Goal: Task Accomplishment & Management: Manage account settings

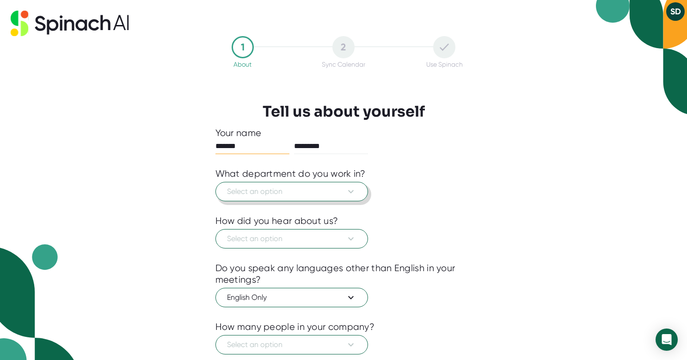
click at [300, 199] on button "Select an option" at bounding box center [291, 191] width 153 height 19
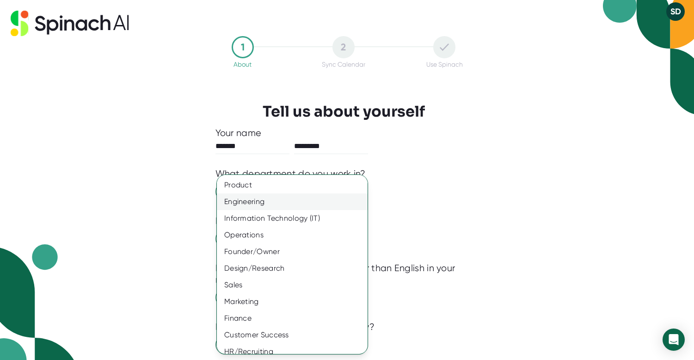
click at [280, 199] on div "Engineering" at bounding box center [296, 201] width 158 height 17
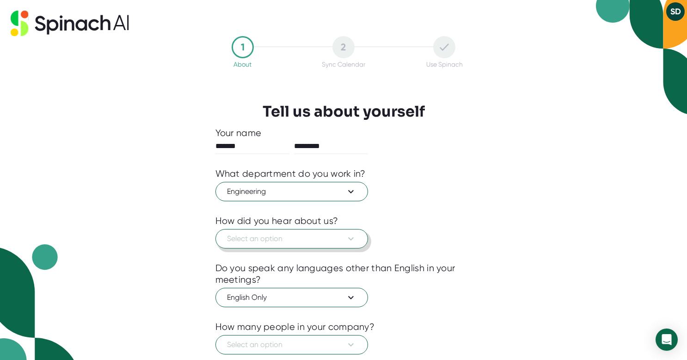
click at [280, 237] on span "Select an option" at bounding box center [291, 238] width 129 height 11
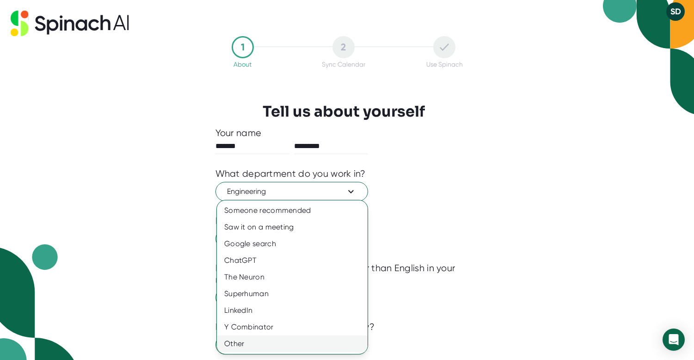
click at [295, 349] on div "Other" at bounding box center [292, 343] width 151 height 17
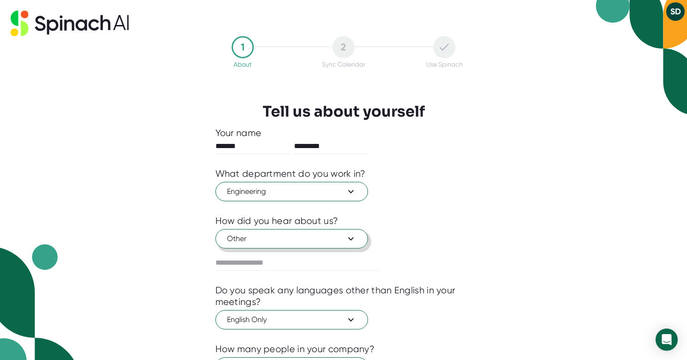
click at [285, 239] on span "Other" at bounding box center [291, 238] width 129 height 11
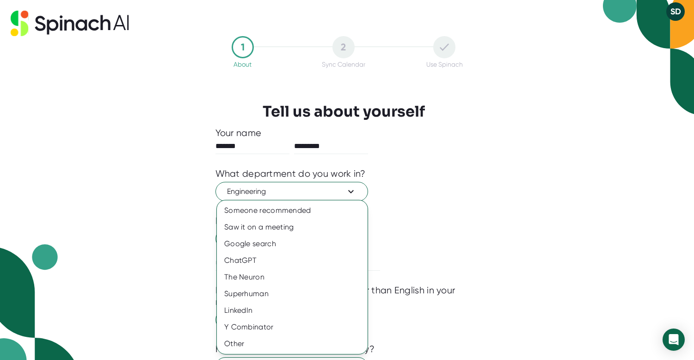
click at [491, 242] on div at bounding box center [347, 180] width 694 height 360
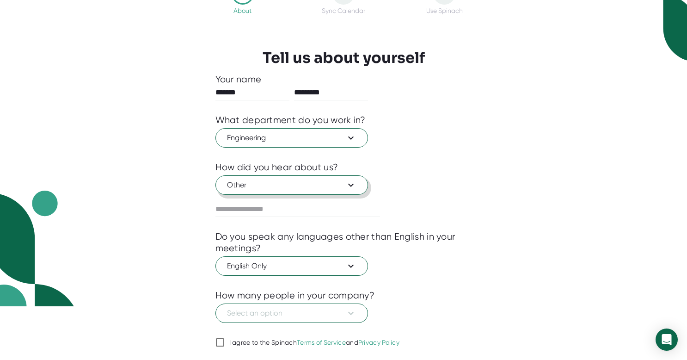
scroll to position [81, 0]
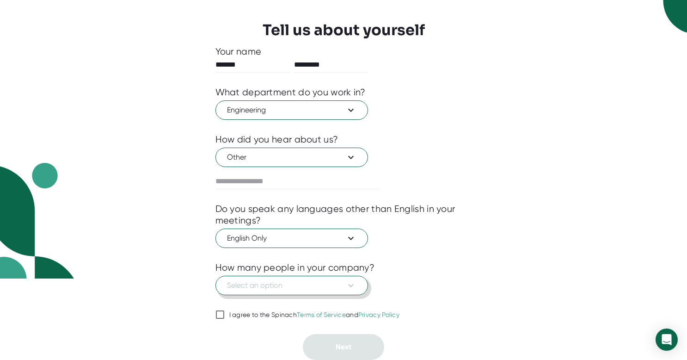
click at [261, 288] on span "Select an option" at bounding box center [291, 285] width 129 height 11
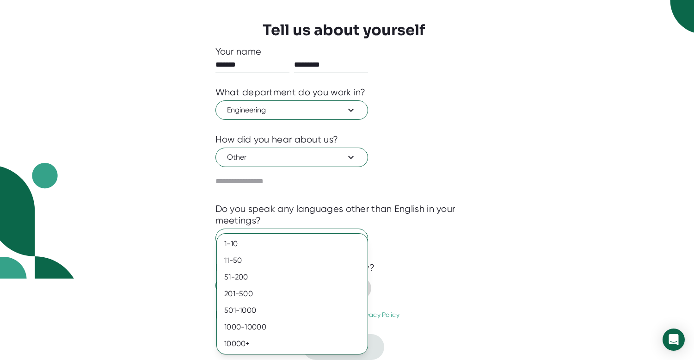
click at [261, 288] on div "201-500" at bounding box center [292, 293] width 151 height 17
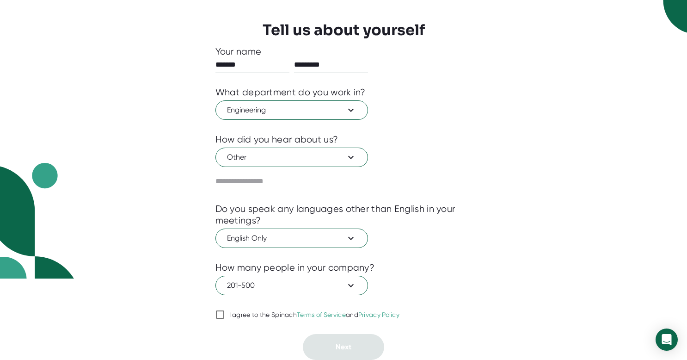
click at [221, 315] on input "I agree to the Spinach Terms of Service and Privacy Policy" at bounding box center [219, 314] width 9 height 11
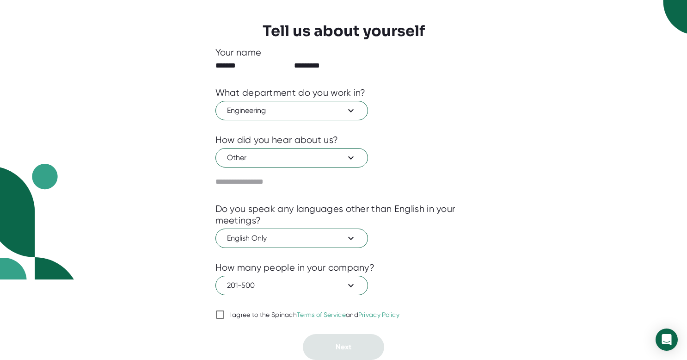
checkbox input "true"
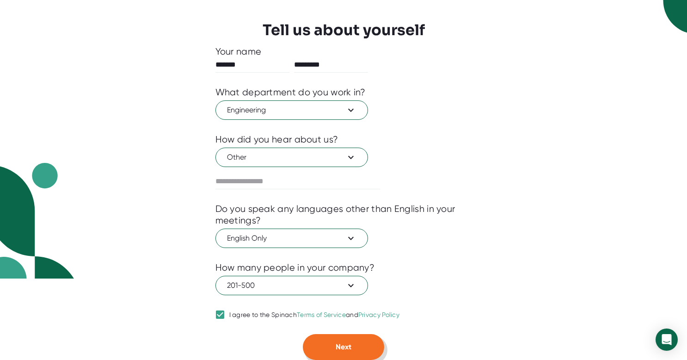
click at [341, 337] on button "Next" at bounding box center [343, 347] width 81 height 26
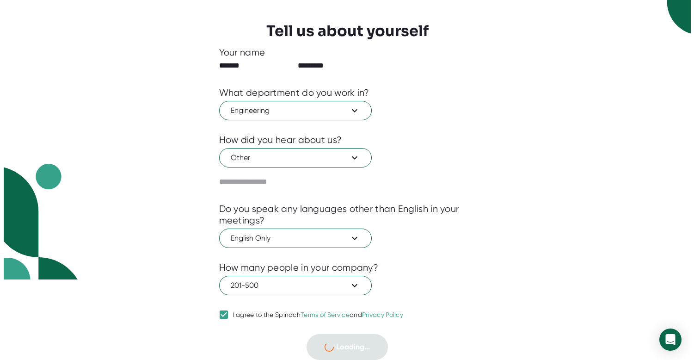
scroll to position [0, 0]
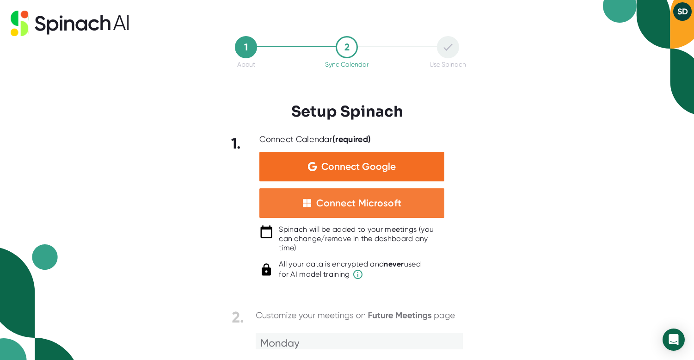
click at [403, 206] on div "Connect Microsoft" at bounding box center [351, 203] width 185 height 30
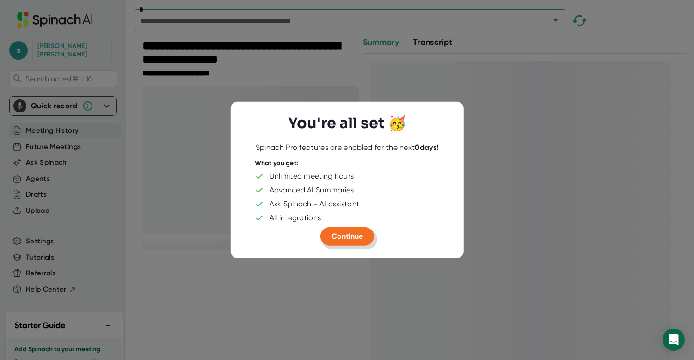
click at [337, 235] on span "Continue" at bounding box center [346, 236] width 31 height 9
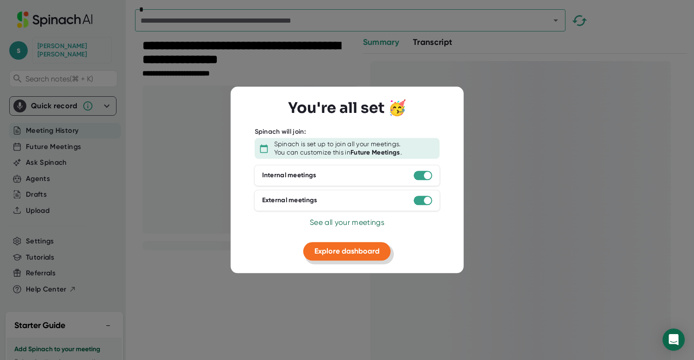
click at [335, 254] on span "Explore dashboard" at bounding box center [346, 250] width 65 height 9
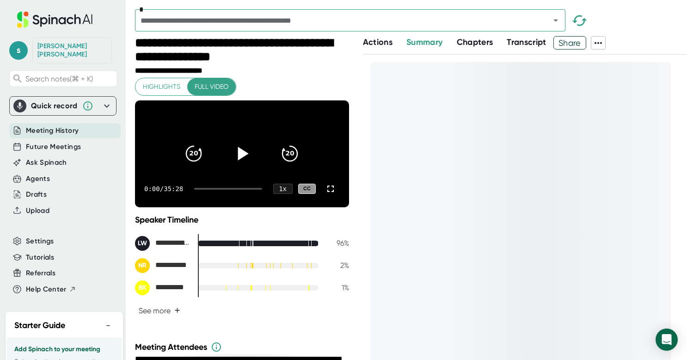
click at [243, 157] on icon at bounding box center [241, 153] width 23 height 23
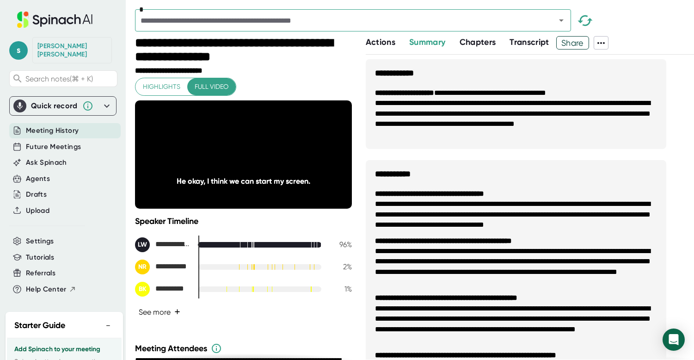
click at [174, 315] on span "+" at bounding box center [177, 311] width 6 height 7
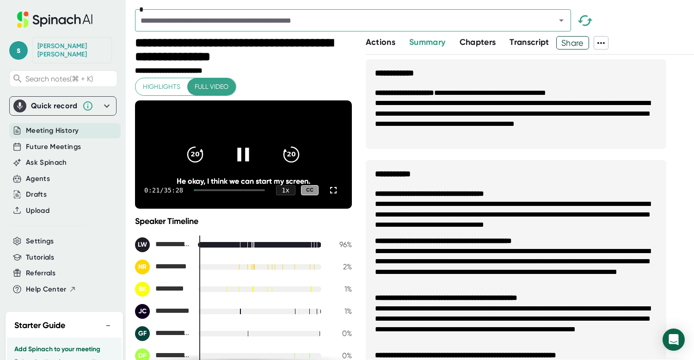
click at [246, 159] on icon at bounding box center [243, 153] width 23 height 23
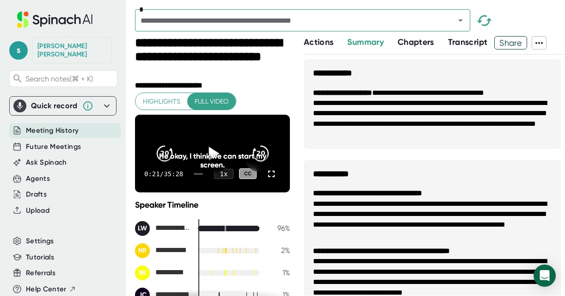
click at [206, 159] on div "He okay, I think we can start my screen." at bounding box center [213, 161] width 124 height 18
click at [210, 156] on div "He okay, I think we can start my screen." at bounding box center [213, 161] width 124 height 18
click at [214, 151] on icon at bounding box center [212, 153] width 23 height 23
click at [268, 177] on icon at bounding box center [271, 174] width 6 height 6
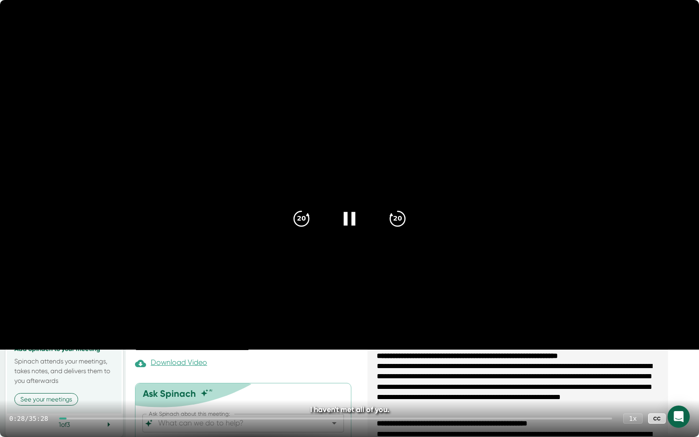
click at [685, 359] on div at bounding box center [680, 418] width 18 height 18
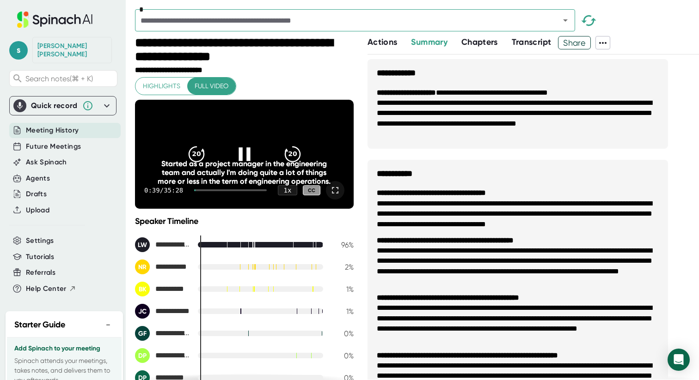
click at [330, 196] on icon at bounding box center [335, 190] width 11 height 11
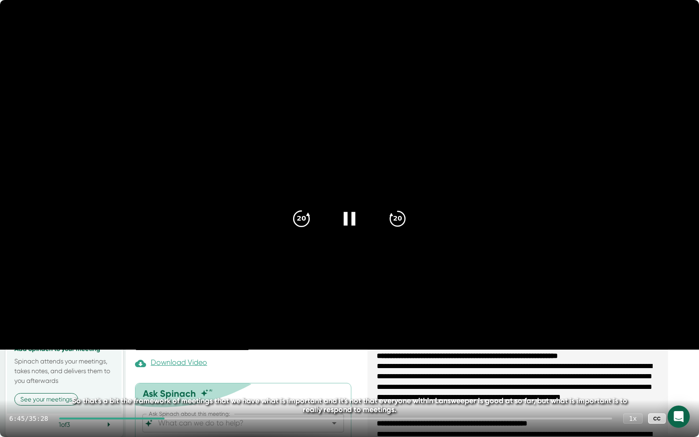
click at [299, 229] on div "20" at bounding box center [301, 218] width 39 height 39
click at [340, 215] on icon at bounding box center [349, 218] width 23 height 23
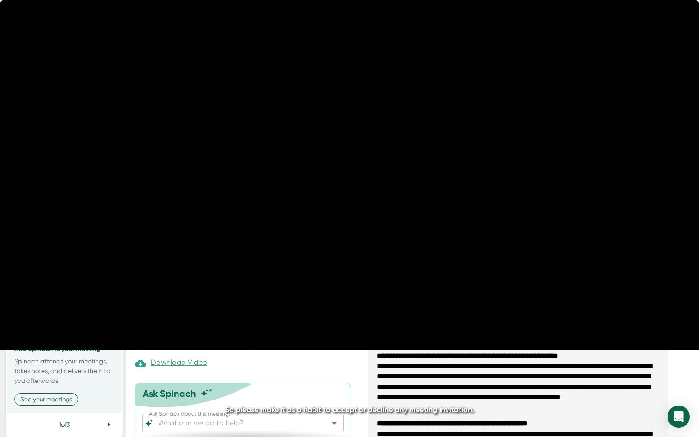
click at [345, 217] on icon at bounding box center [349, 218] width 12 height 13
